Goal: Information Seeking & Learning: Learn about a topic

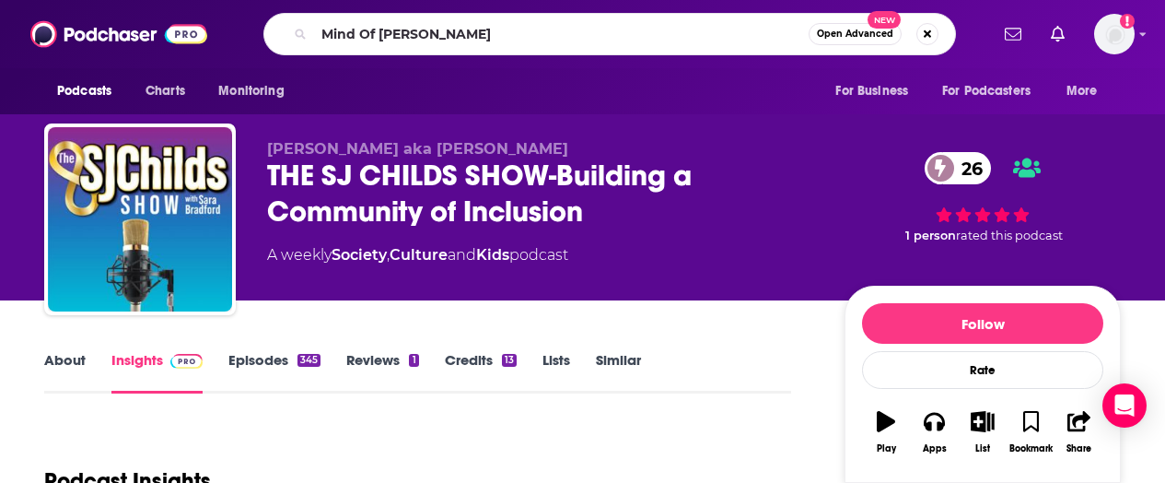
type input "Mind Of [PERSON_NAME]"
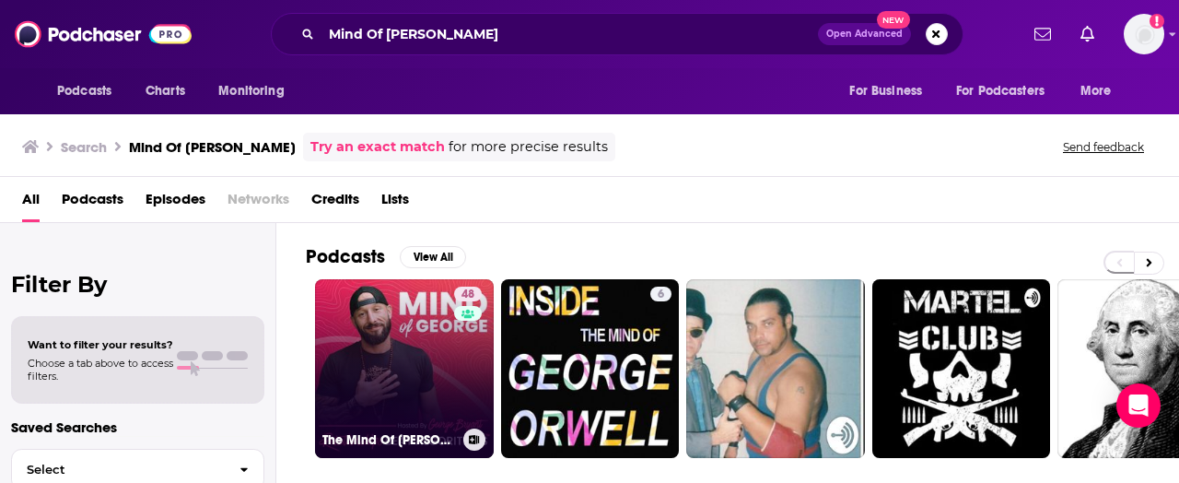
click at [391, 343] on link "48 The Mind Of [PERSON_NAME] Show" at bounding box center [404, 368] width 179 height 179
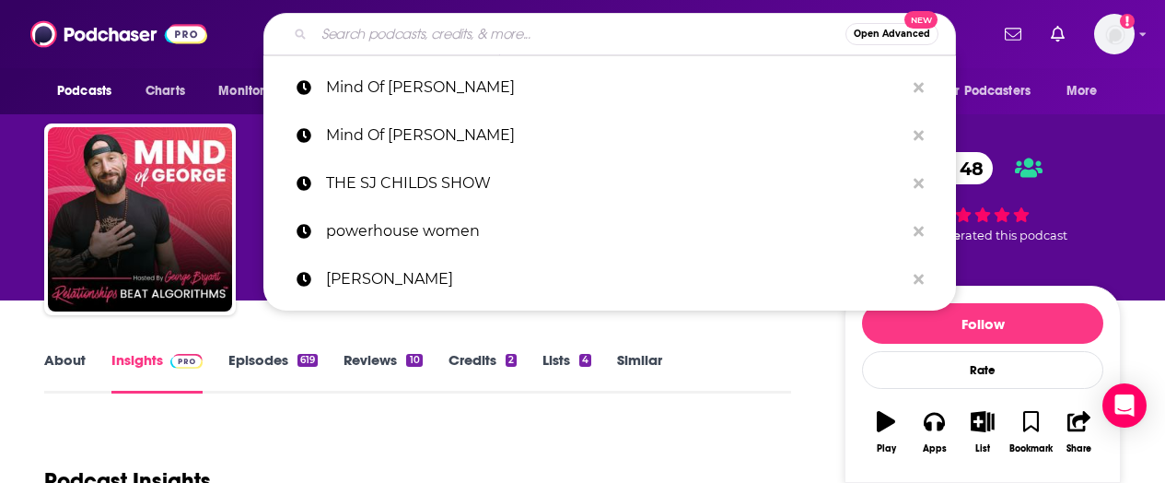
click at [434, 32] on input "Search podcasts, credits, & more..." at bounding box center [579, 33] width 531 height 29
paste input "Egg Meets Sperm"
type input "Egg Meets Sperm"
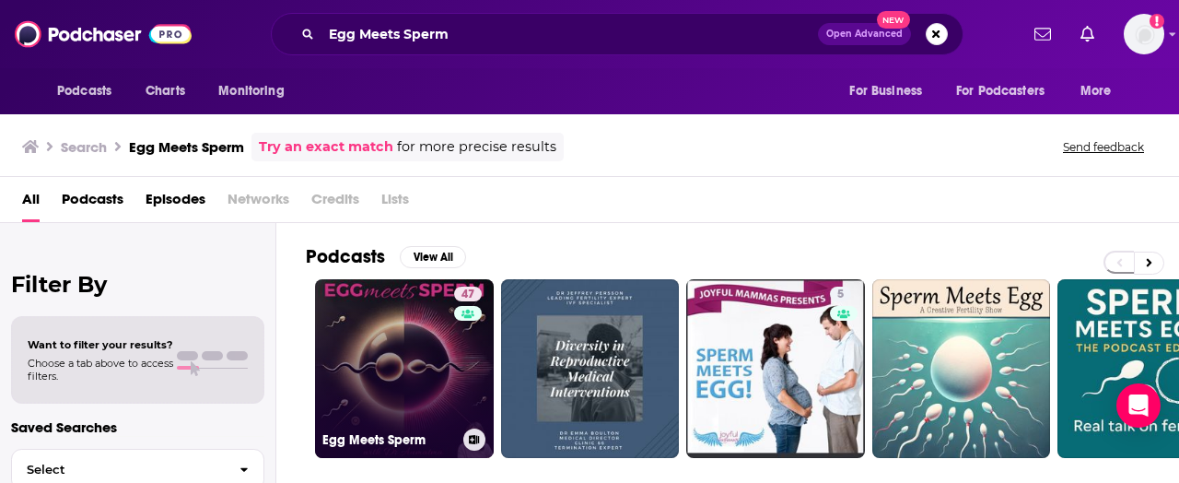
click at [430, 338] on link "47 Egg Meets Sperm" at bounding box center [404, 368] width 179 height 179
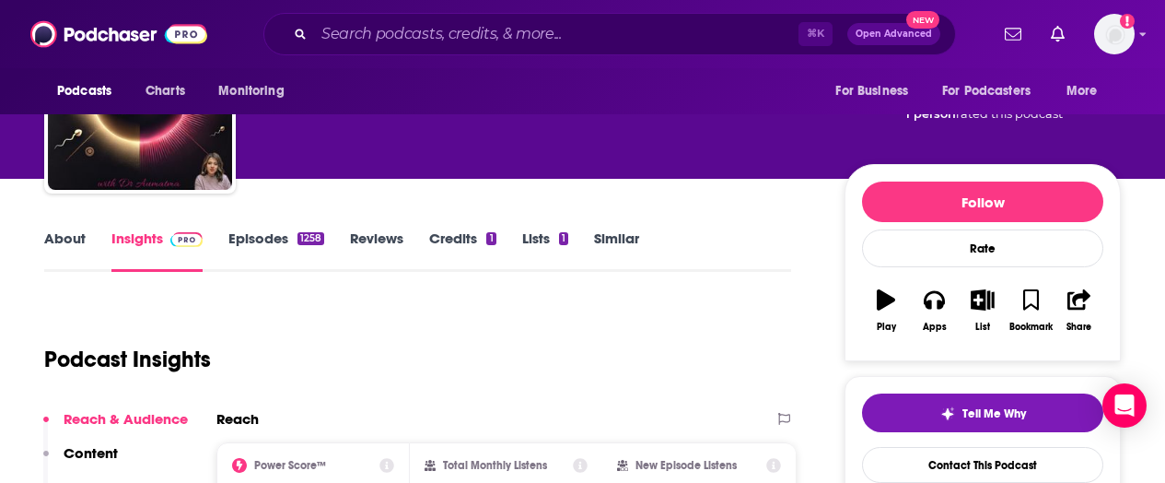
scroll to position [306, 0]
